Goal: Information Seeking & Learning: Learn about a topic

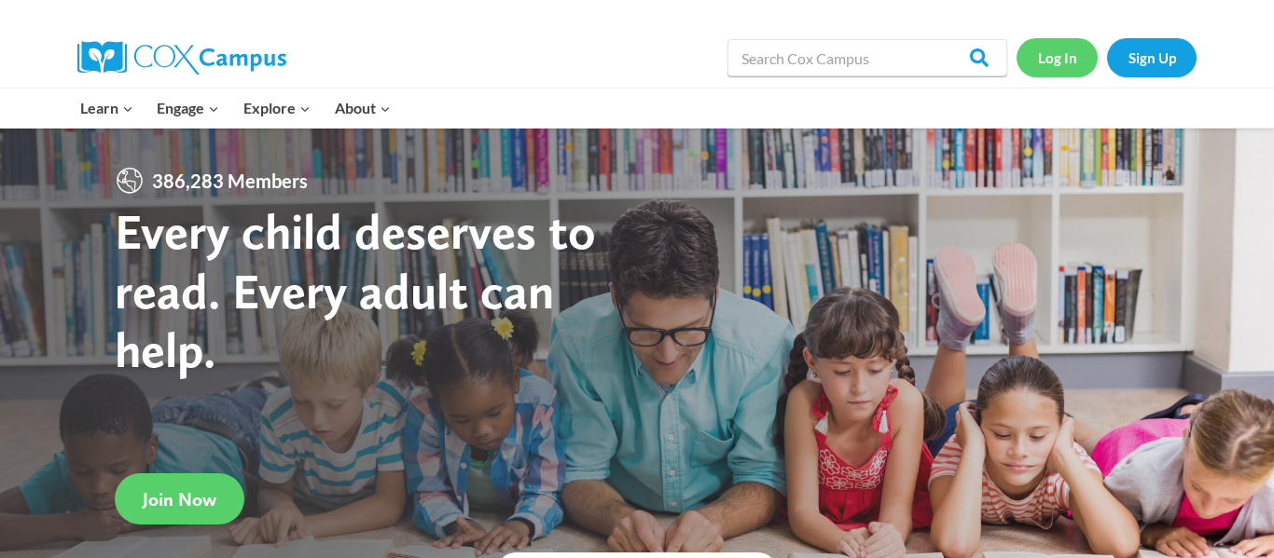
click at [1062, 46] on link "Log In" at bounding box center [1056, 57] width 81 height 38
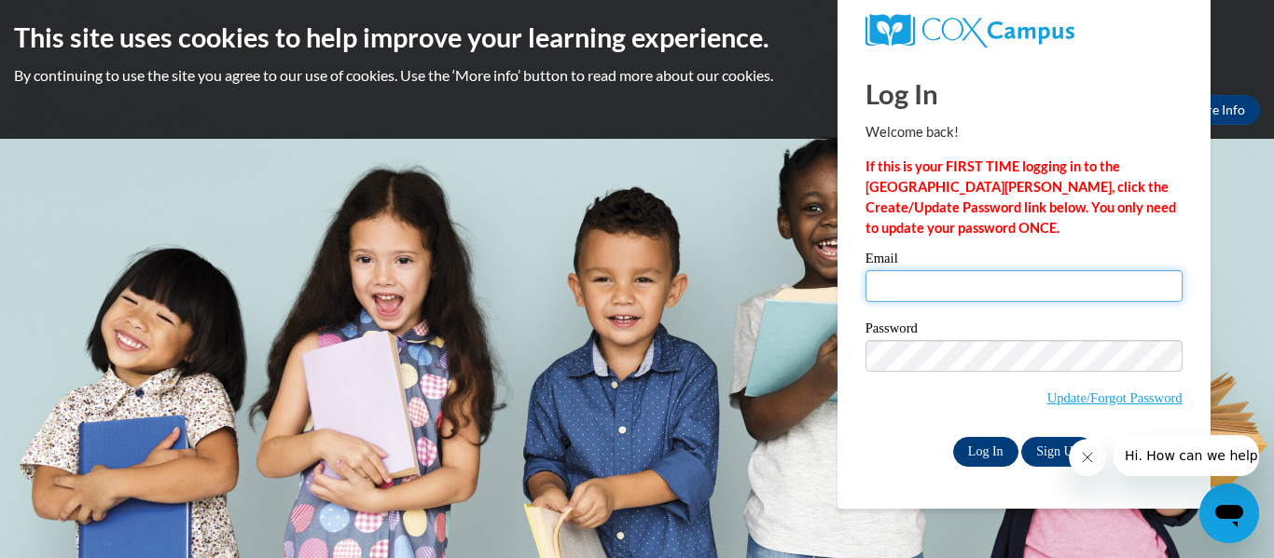
type input "[EMAIL_ADDRESS][DOMAIN_NAME]"
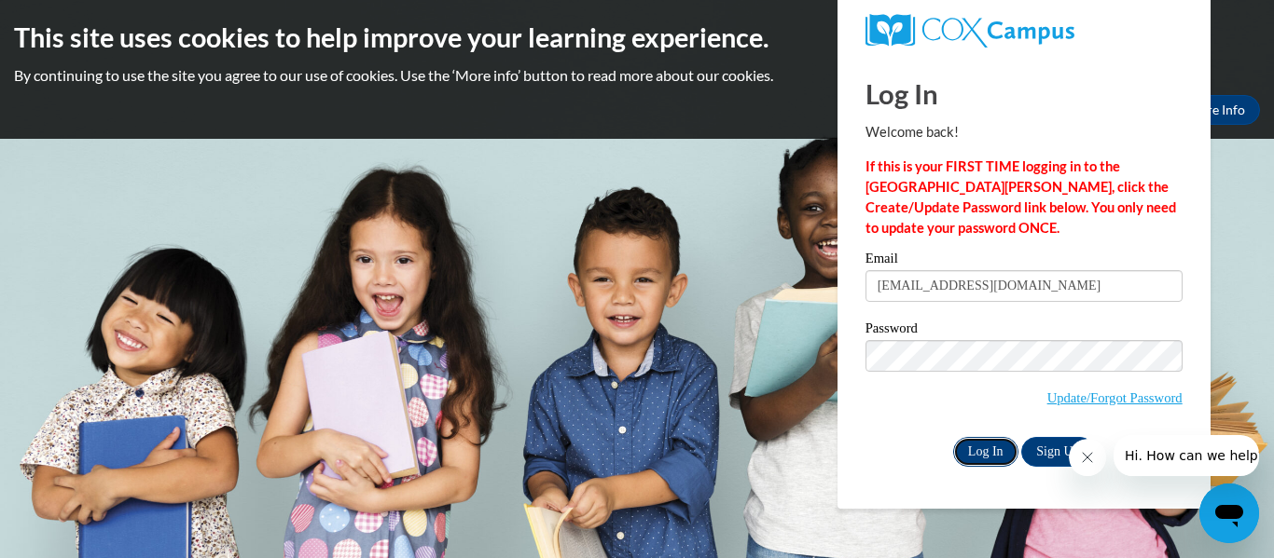
click at [989, 450] on input "Log In" at bounding box center [985, 452] width 65 height 30
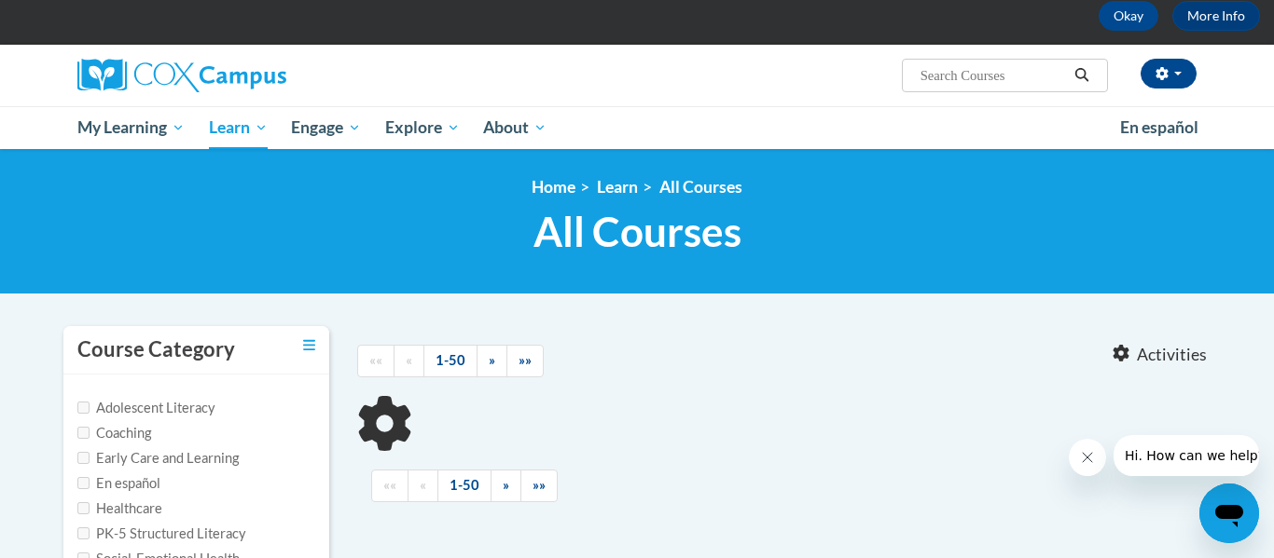
type input "trauma"
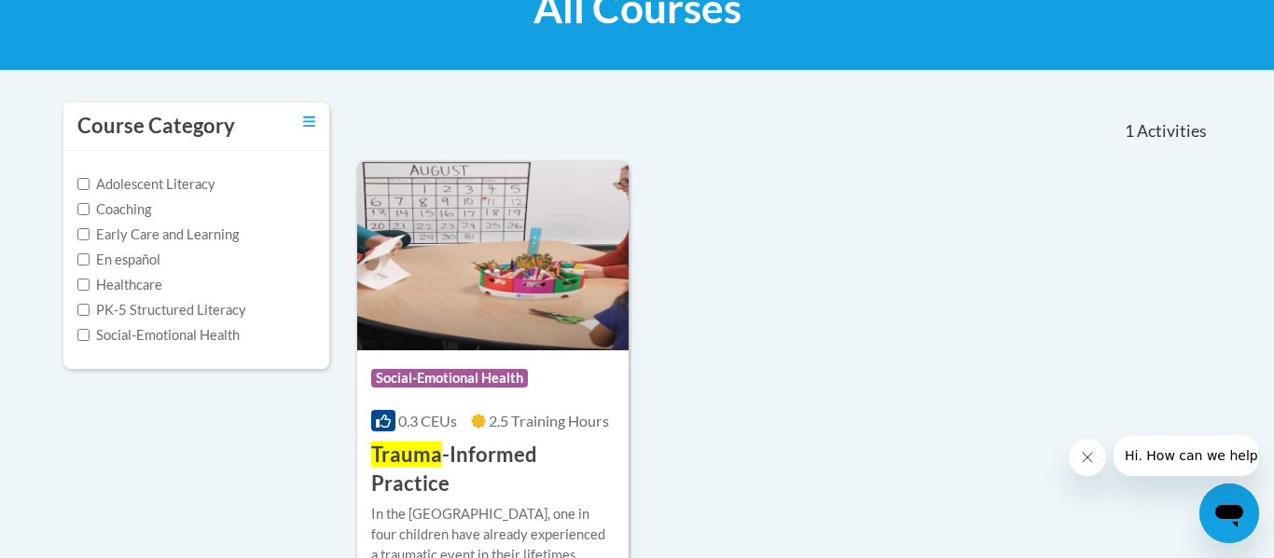
scroll to position [388, 0]
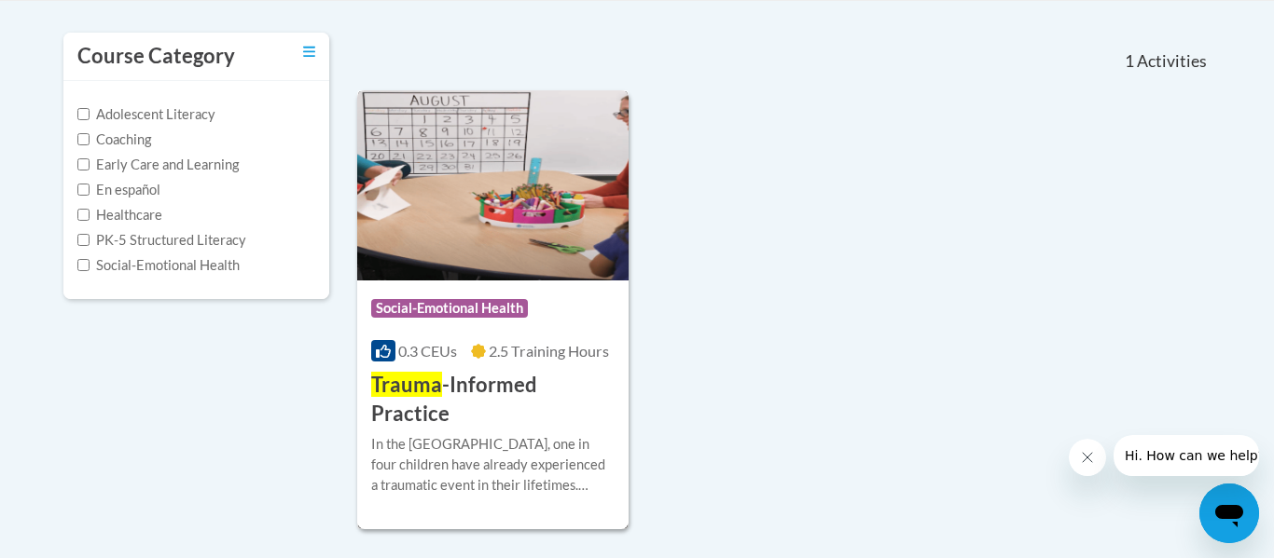
click at [560, 328] on div "Course Category: Social-Emotional Health" at bounding box center [492, 311] width 243 height 42
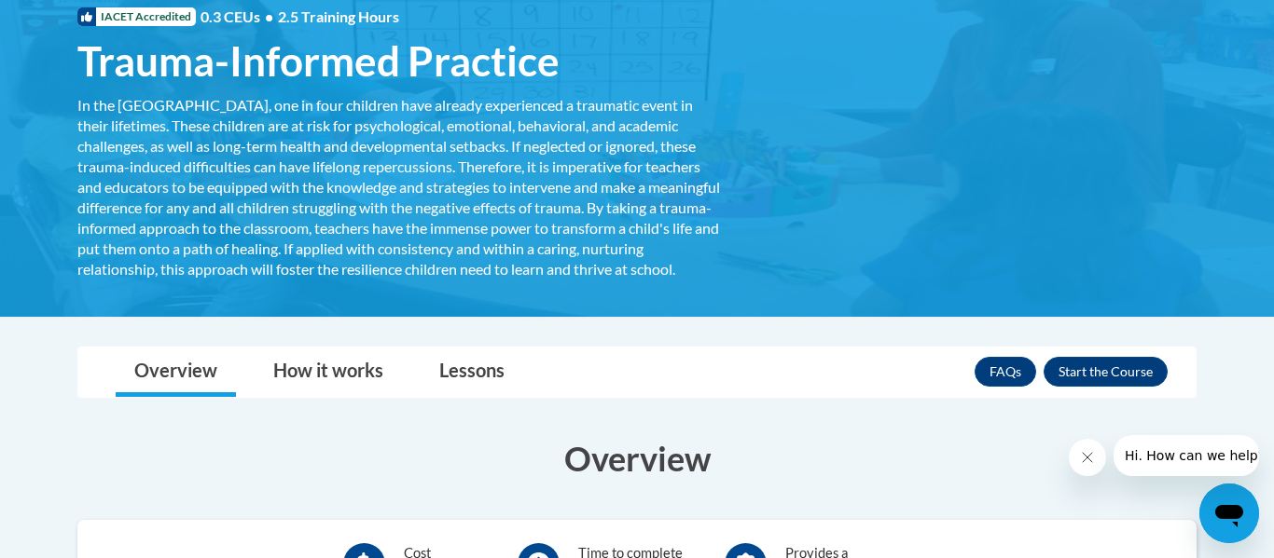
scroll to position [316, 0]
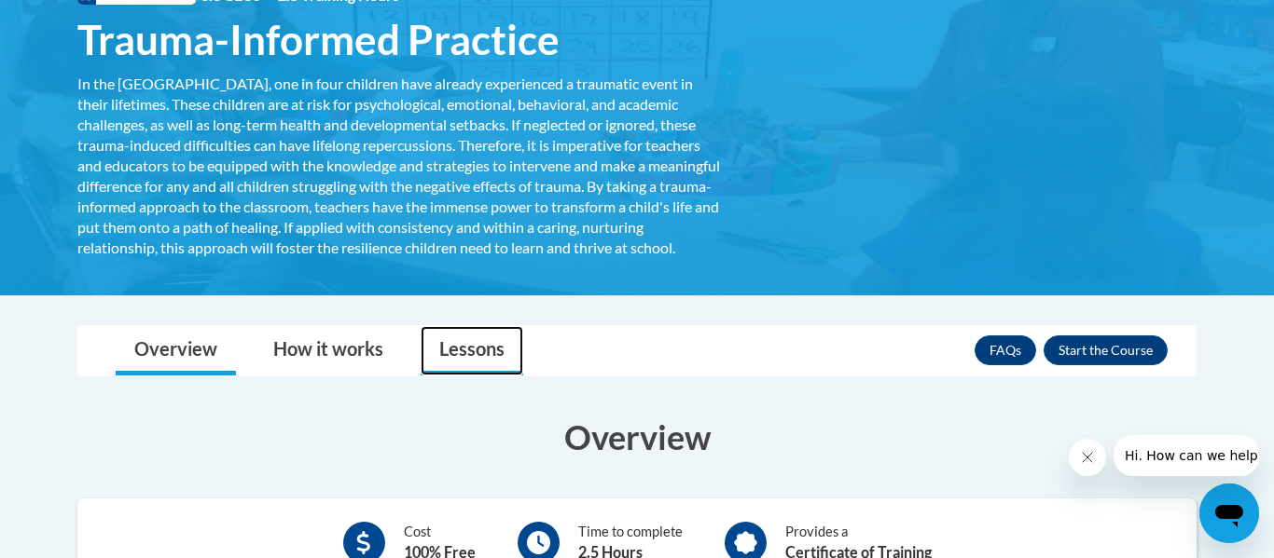
click at [491, 360] on link "Lessons" at bounding box center [471, 350] width 103 height 49
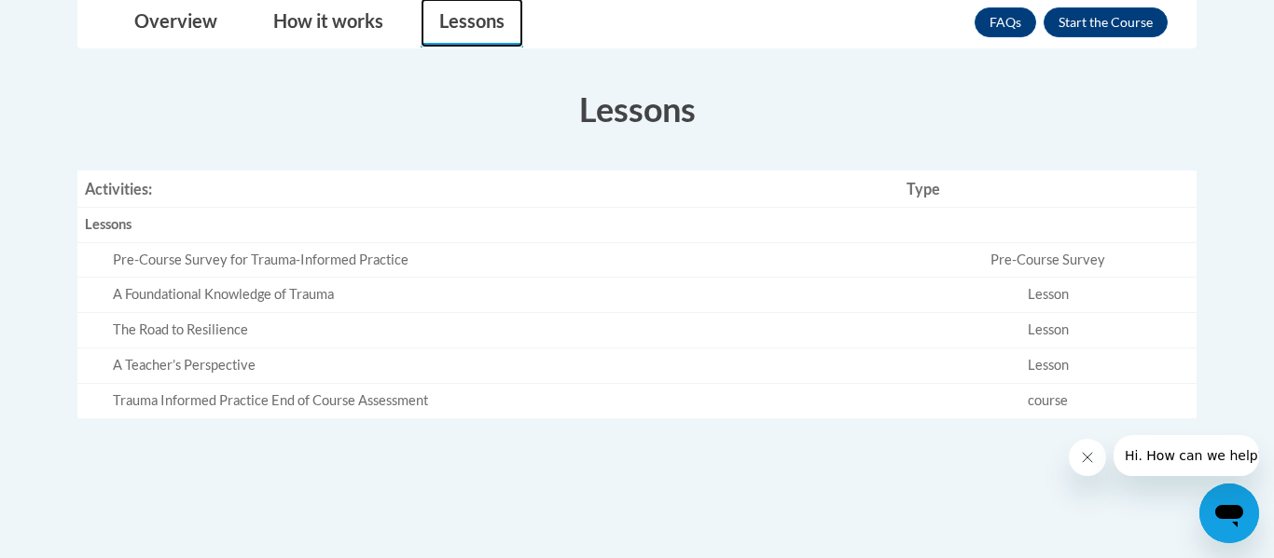
scroll to position [643, 0]
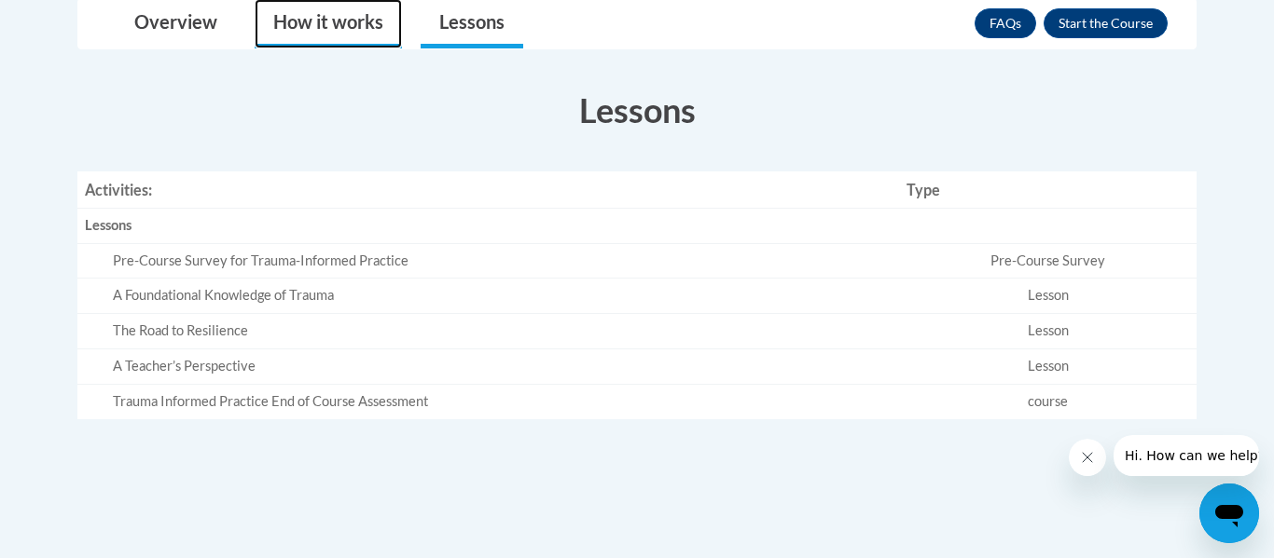
click at [309, 48] on link "How it works" at bounding box center [328, 23] width 147 height 49
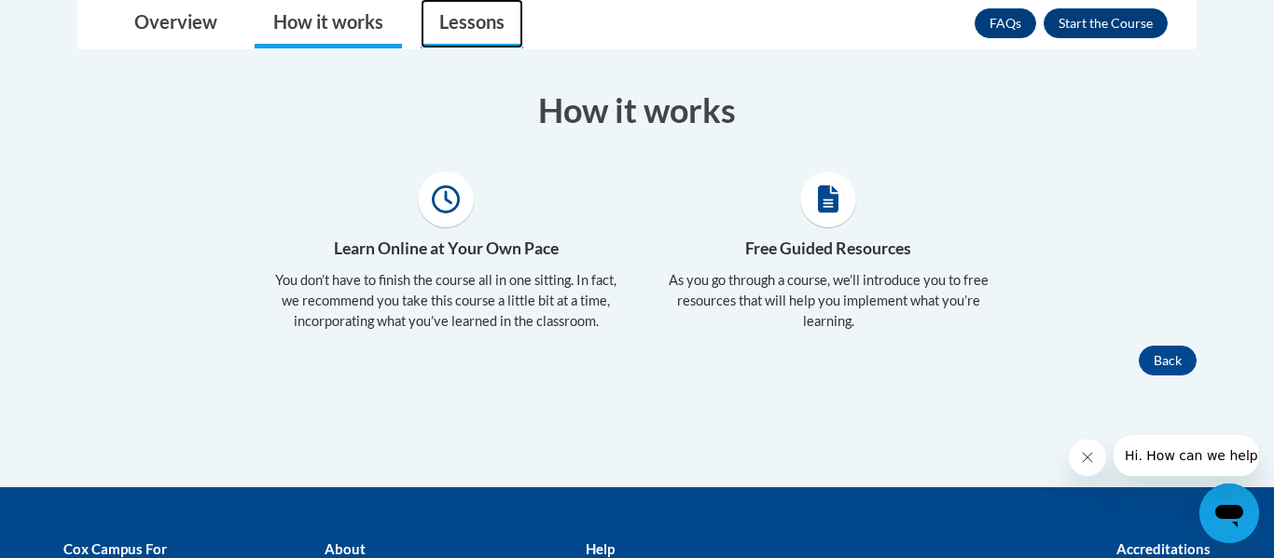
click at [450, 30] on link "Lessons" at bounding box center [471, 23] width 103 height 49
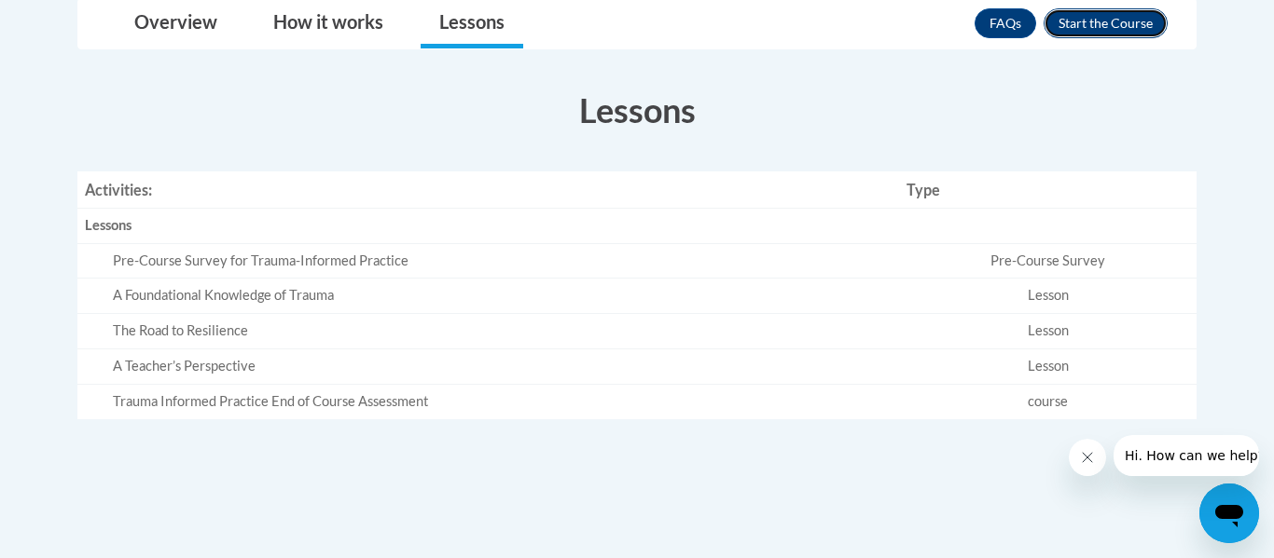
click at [1094, 38] on button "Enroll" at bounding box center [1105, 23] width 124 height 30
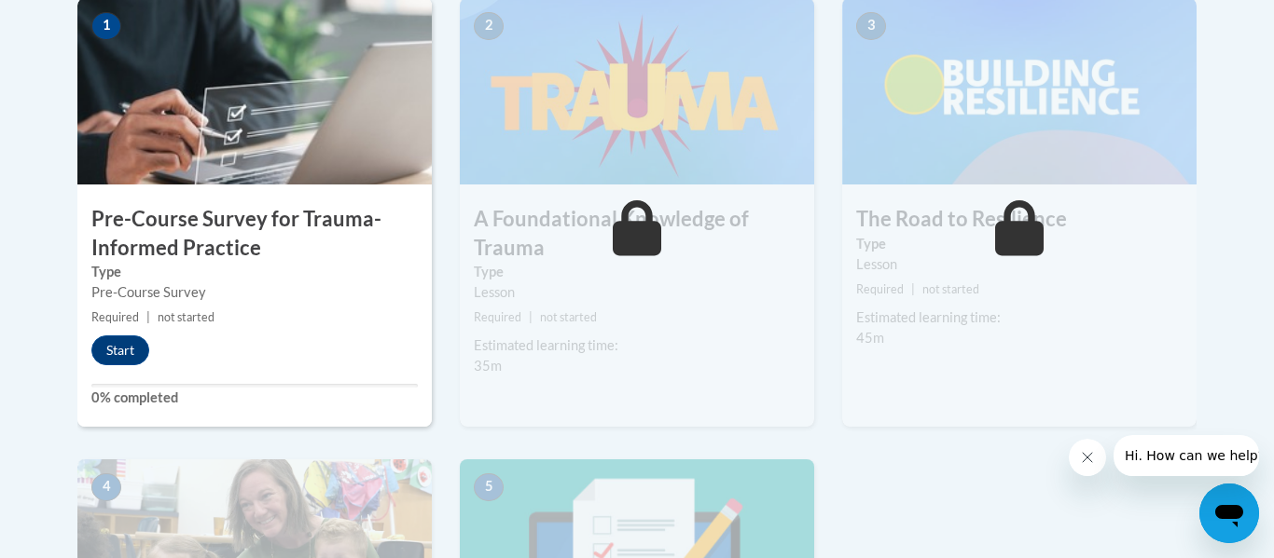
click at [386, 227] on h3 "Pre-Course Survey for Trauma-Informed Practice" at bounding box center [254, 234] width 354 height 58
click at [118, 347] on button "Start" at bounding box center [120, 351] width 58 height 30
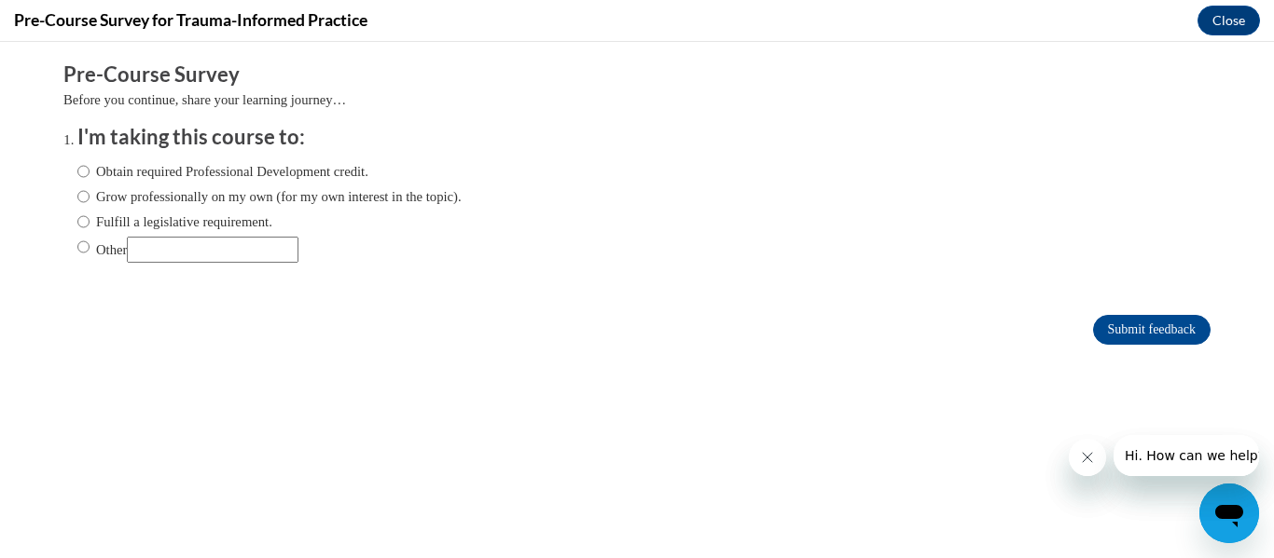
click at [311, 174] on label "Obtain required Professional Development credit." at bounding box center [222, 171] width 291 height 21
click at [90, 174] on input "Obtain required Professional Development credit." at bounding box center [83, 171] width 12 height 21
radio input "true"
click at [1099, 327] on input "Submit feedback" at bounding box center [1151, 330] width 117 height 30
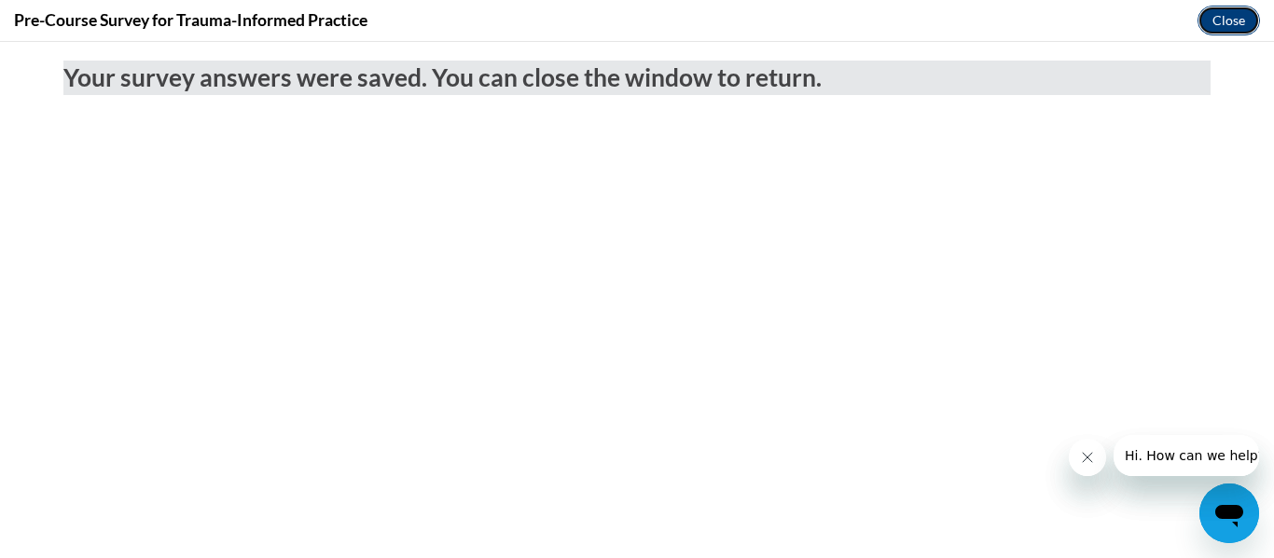
click at [1219, 31] on button "Close" at bounding box center [1228, 21] width 62 height 30
